Goal: Entertainment & Leisure: Consume media (video, audio)

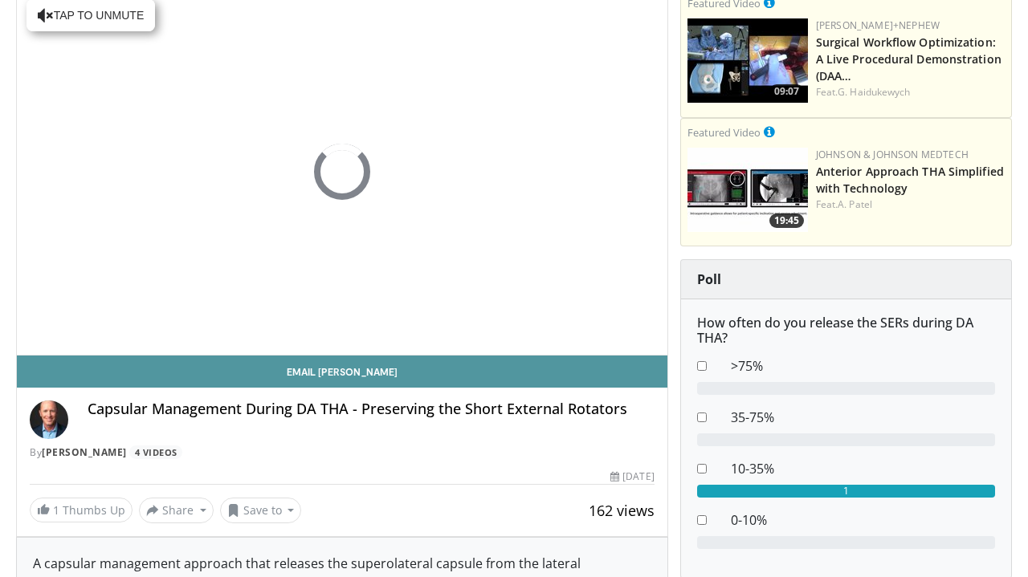
scroll to position [149, 0]
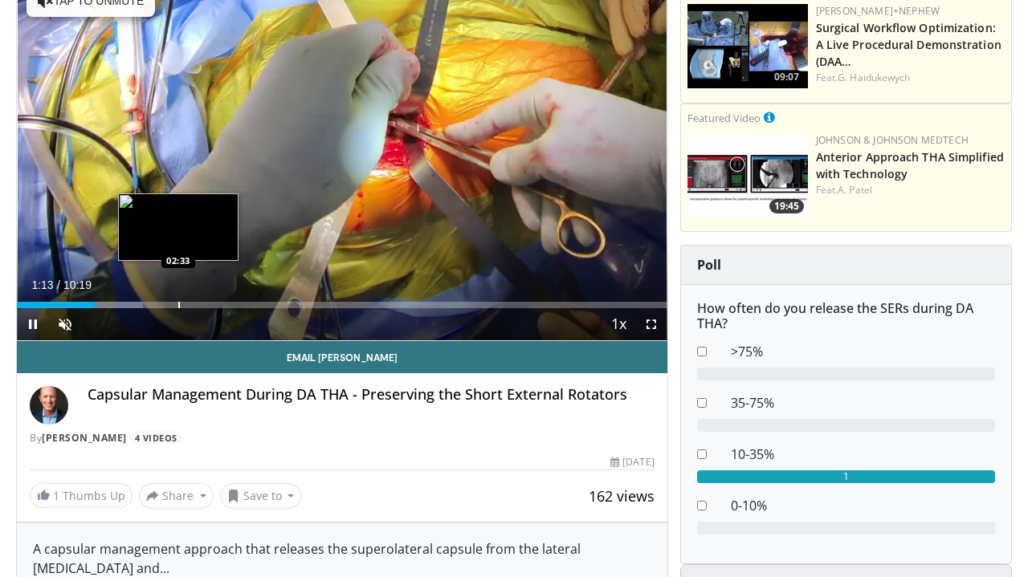
click at [178, 302] on div "Progress Bar" at bounding box center [179, 305] width 2 height 6
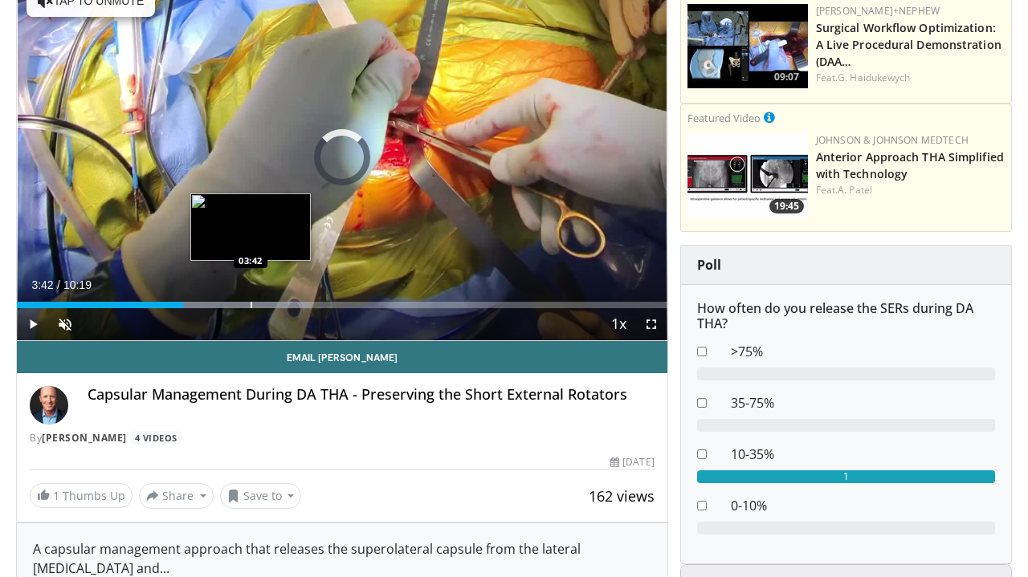
click at [251, 297] on div "Loaded : 45.21% 02:38 03:42" at bounding box center [342, 300] width 650 height 15
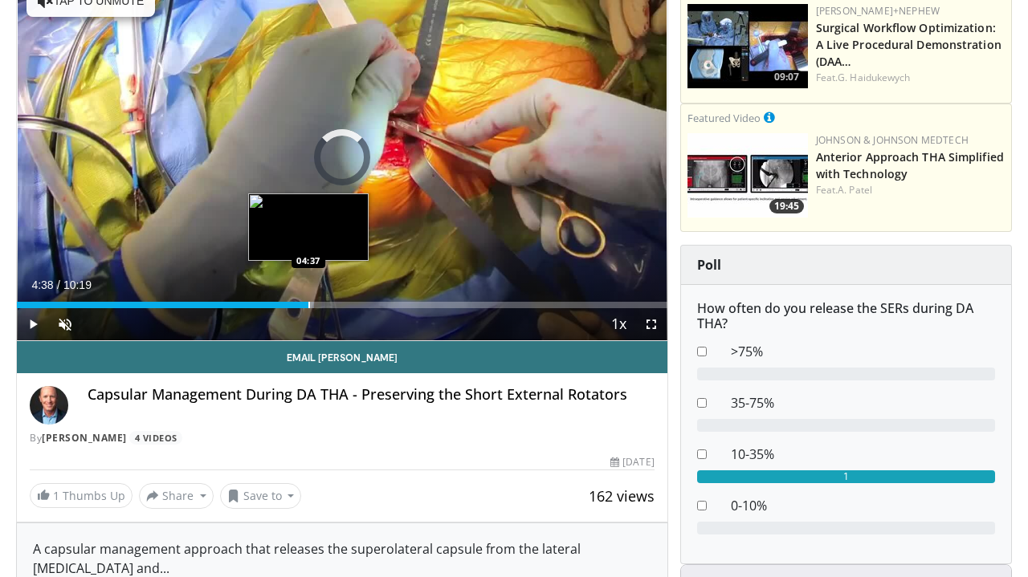
click at [309, 304] on div "Progress Bar" at bounding box center [309, 305] width 2 height 6
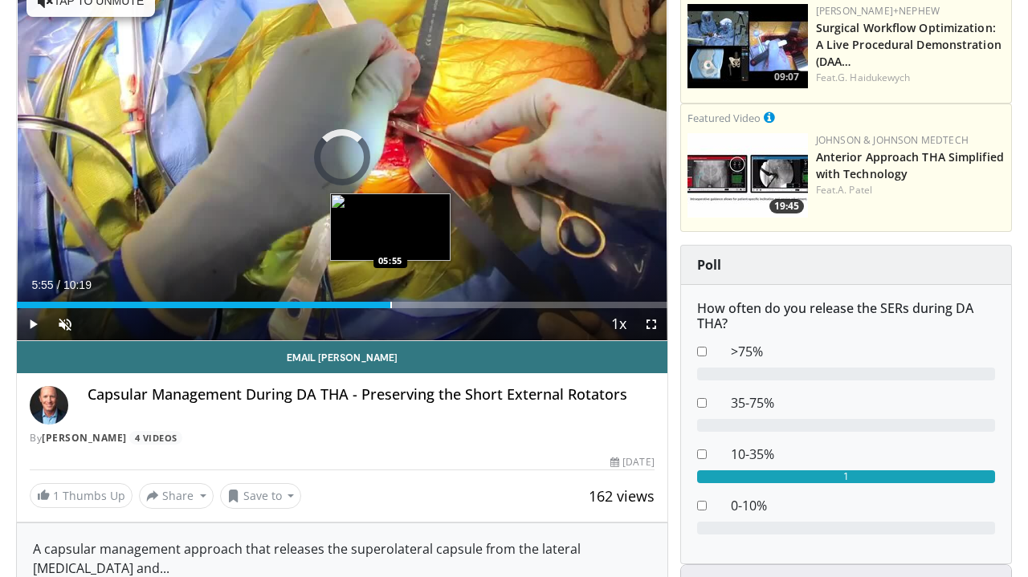
click at [390, 299] on div "Loaded : 50.19% 05:55 05:55" at bounding box center [342, 300] width 650 height 15
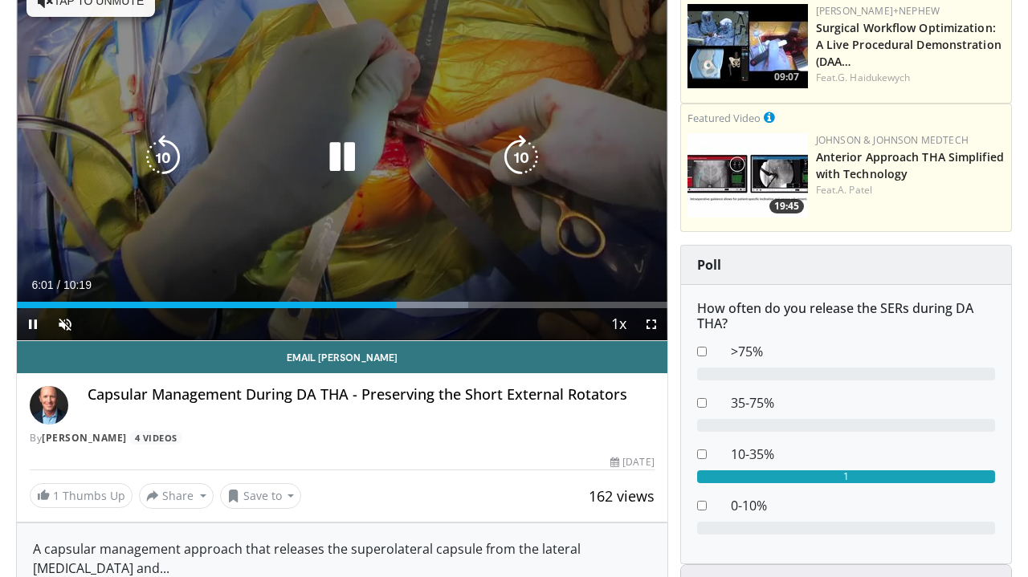
click at [355, 175] on icon "Video Player" at bounding box center [342, 157] width 45 height 45
click at [340, 172] on icon "Video Player" at bounding box center [342, 157] width 45 height 45
